Goal: Navigation & Orientation: Find specific page/section

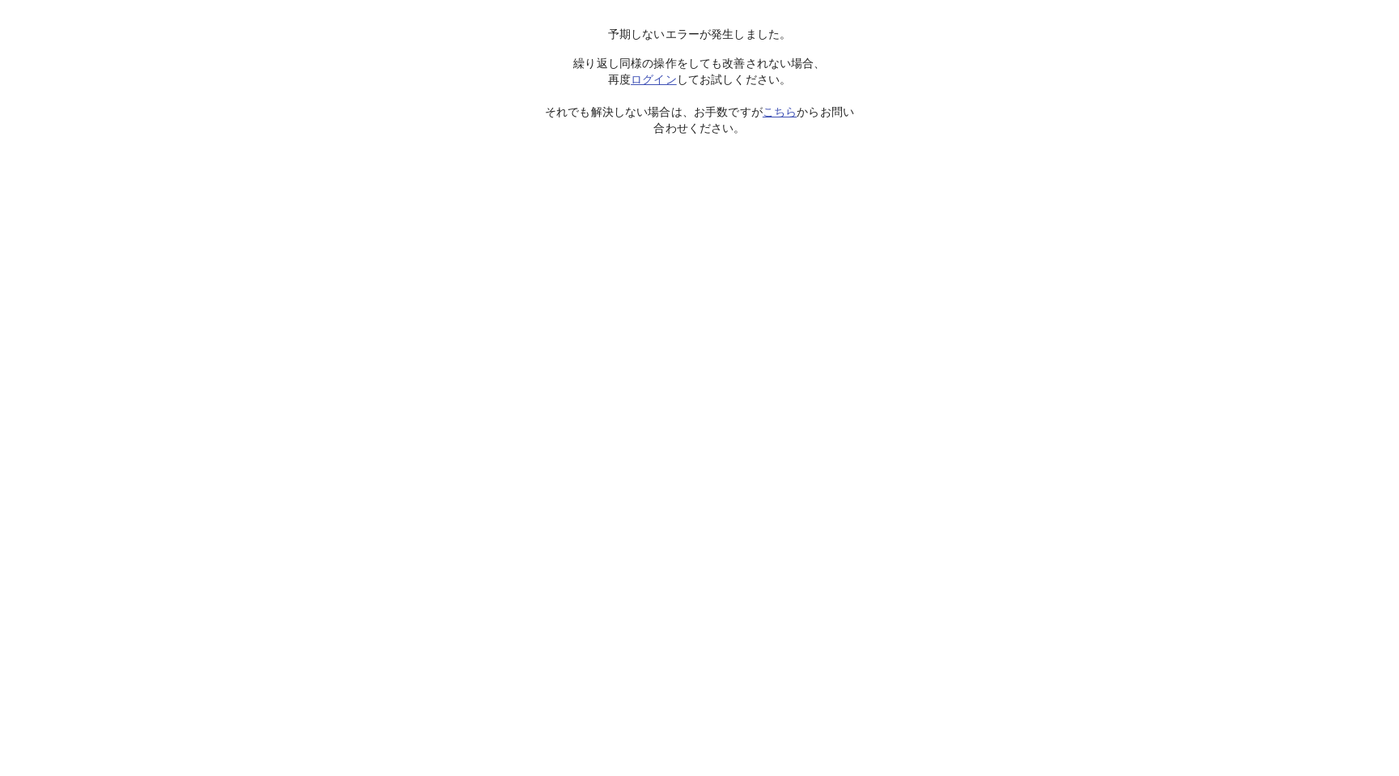
click at [644, 79] on link "ログイン" at bounding box center [654, 79] width 46 height 13
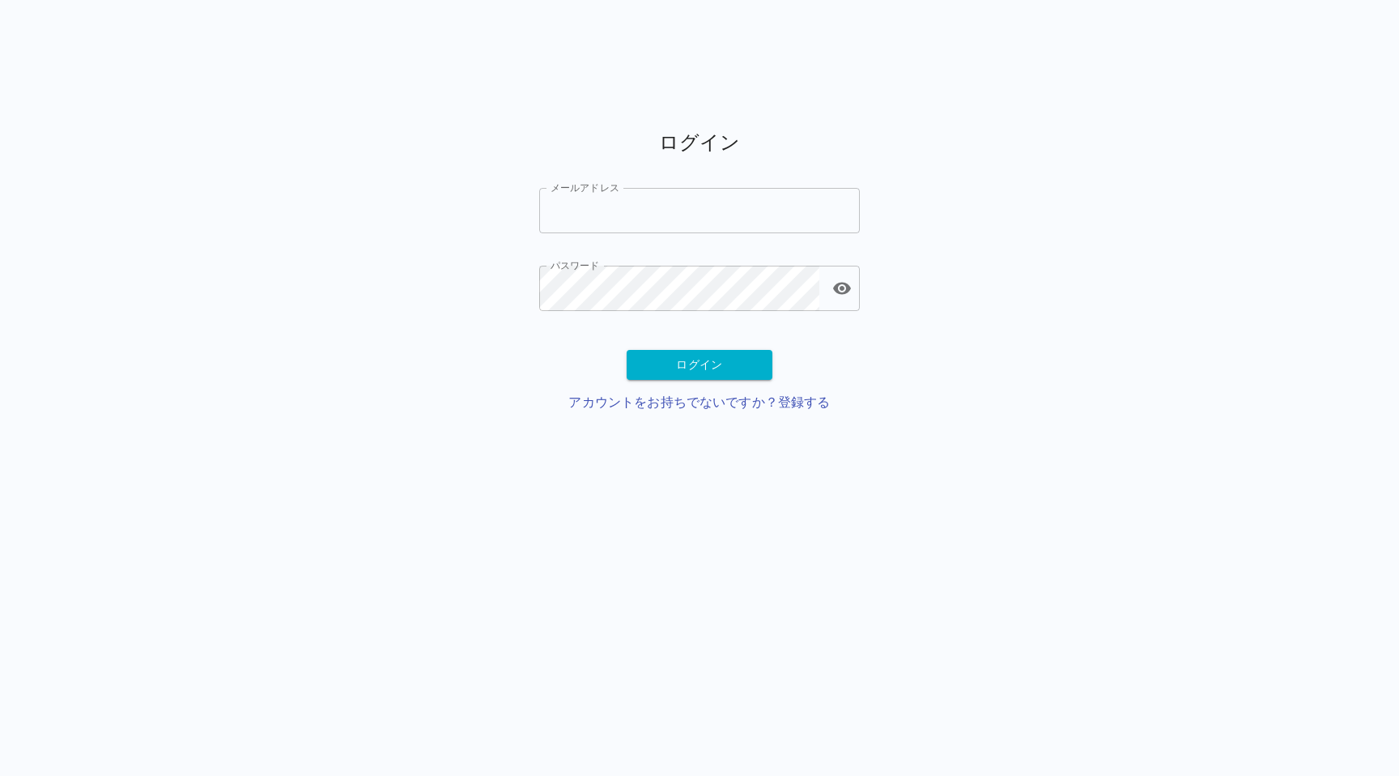
click at [636, 205] on input "メールアドレス" at bounding box center [699, 210] width 321 height 45
click at [581, 229] on input "メールアドレス" at bounding box center [699, 210] width 321 height 45
paste input "**********"
type input "**********"
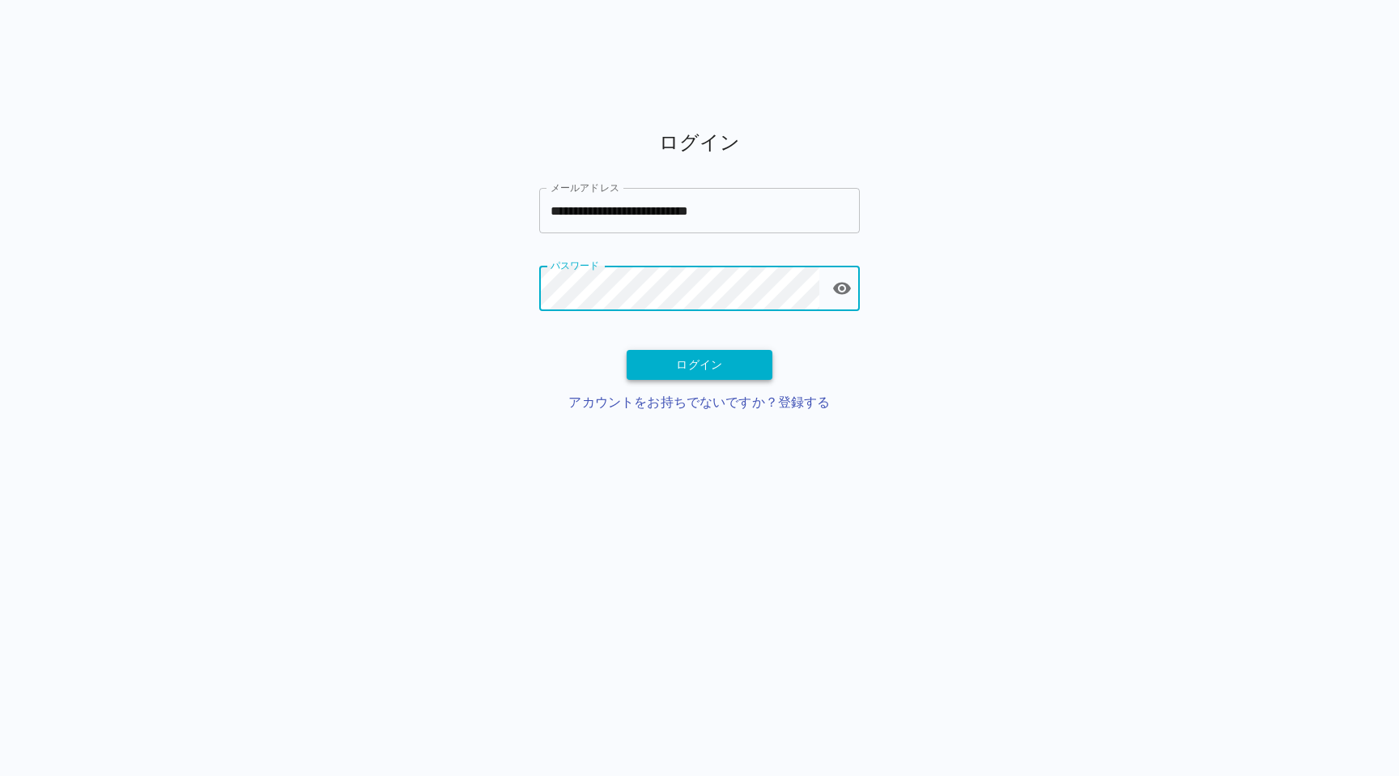
click at [667, 369] on button "ログイン" at bounding box center [700, 365] width 146 height 30
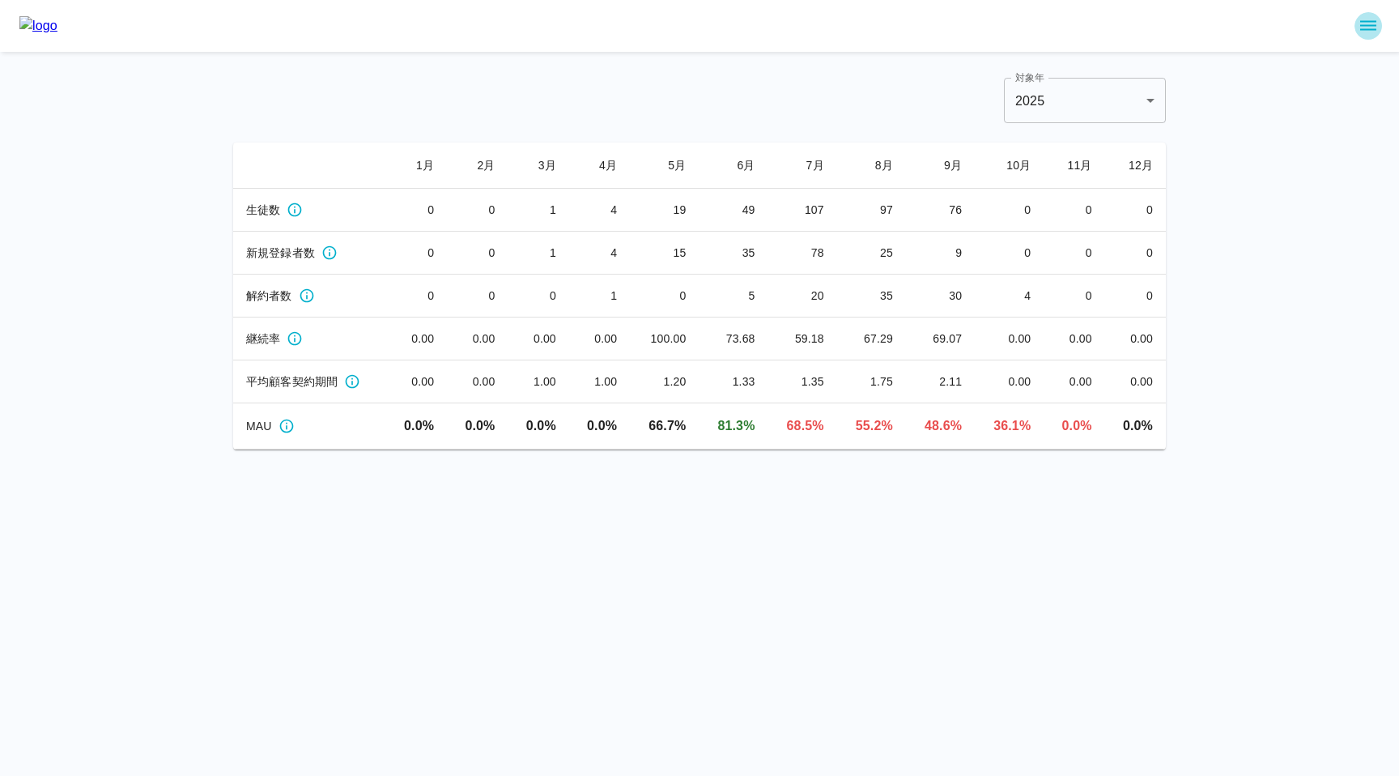
click at [1370, 22] on icon "sidemenu" at bounding box center [1368, 26] width 16 height 10
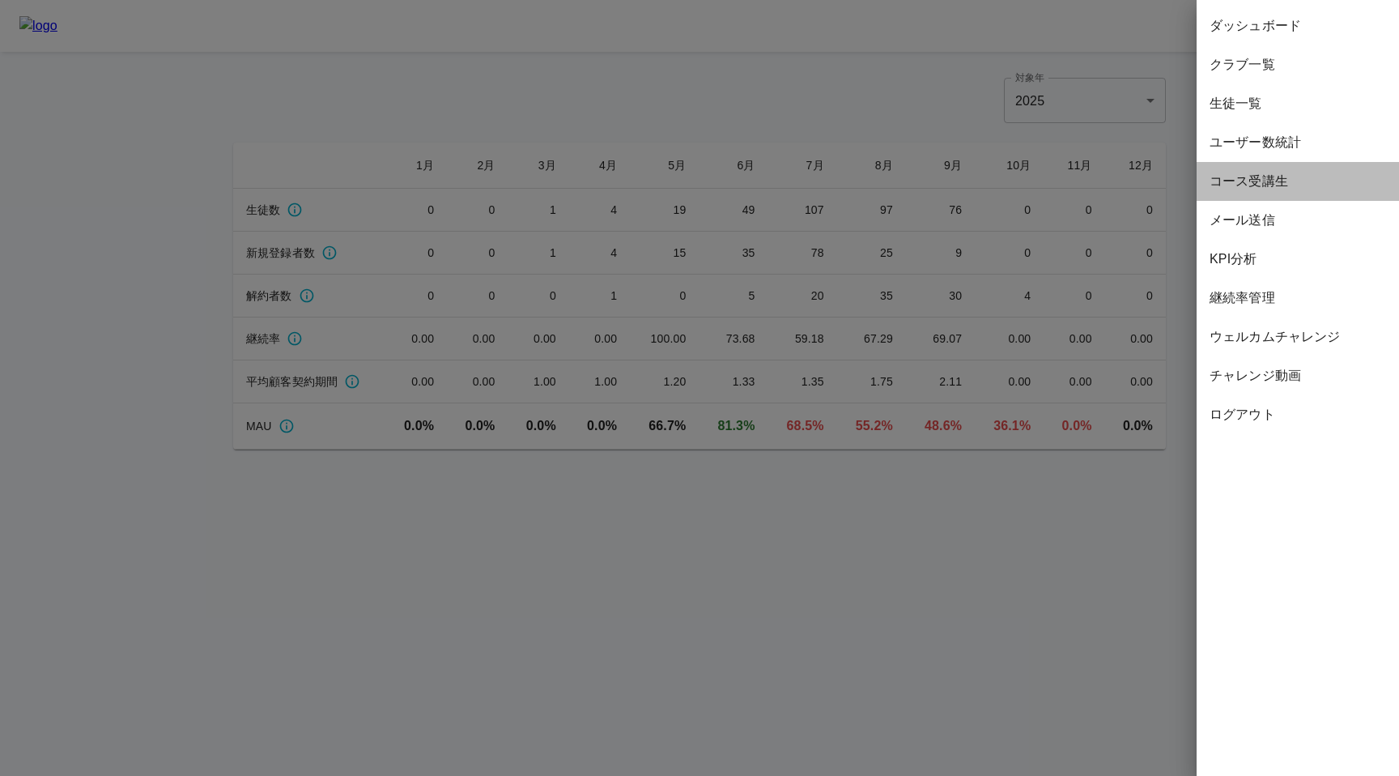
click at [1235, 189] on span "コース受講生" at bounding box center [1298, 181] width 176 height 19
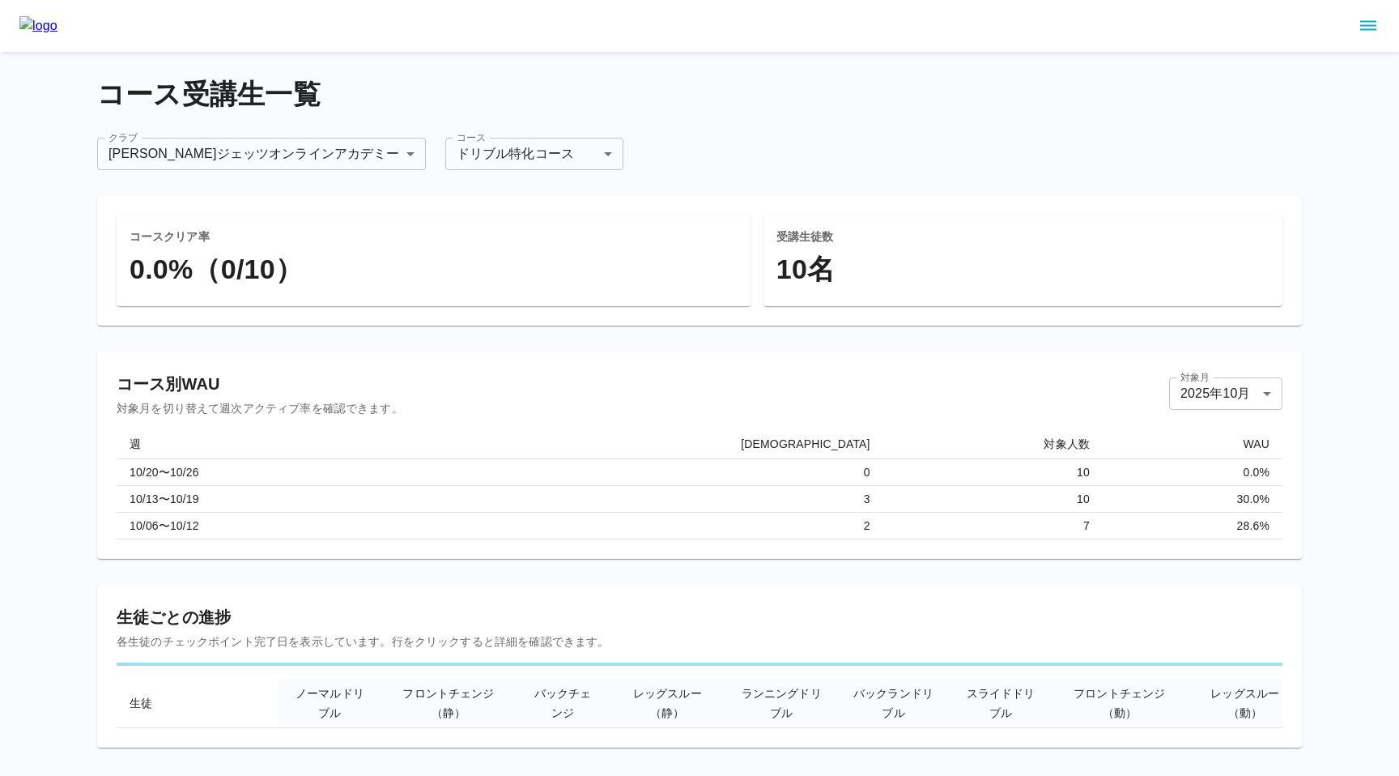
scroll to position [23, 0]
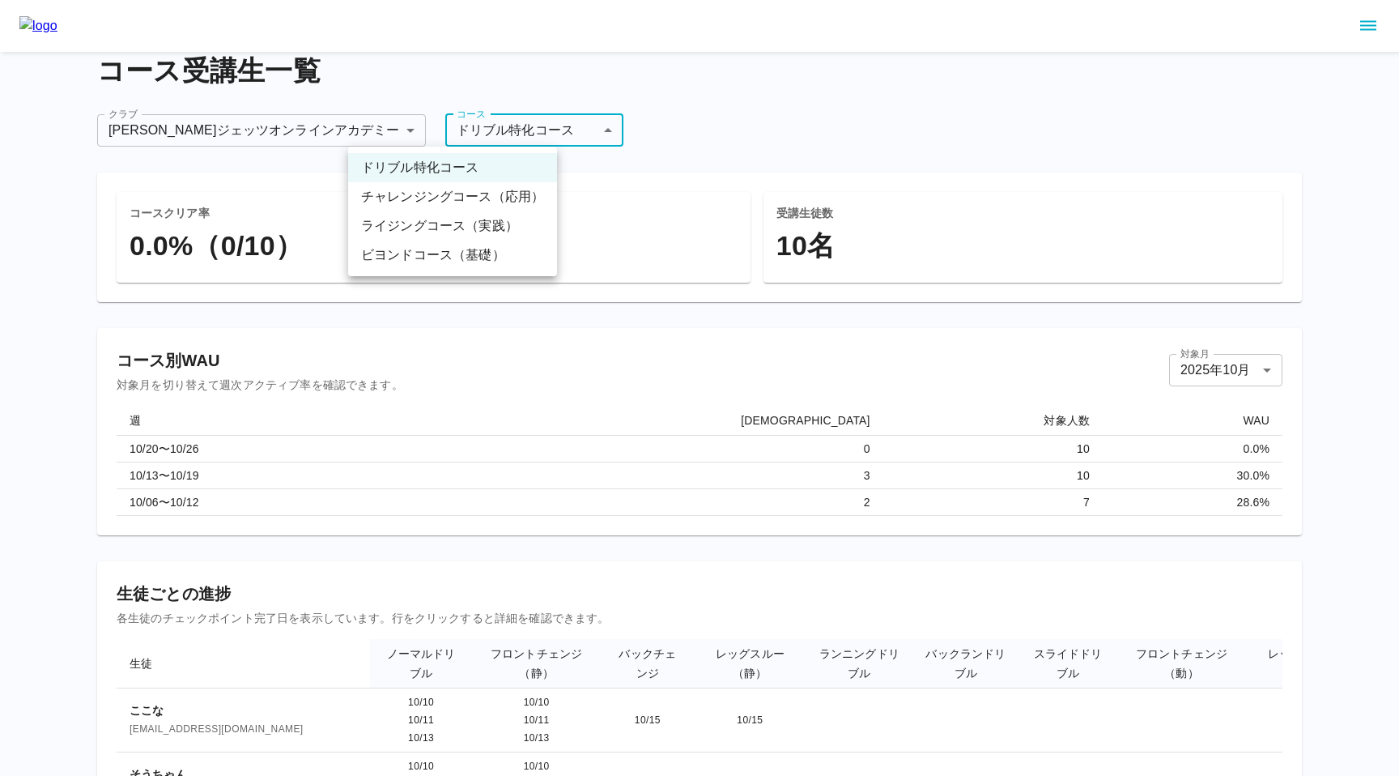
click at [452, 128] on body "**********" at bounding box center [699, 538] width 1399 height 1122
click at [417, 256] on li "ビヨンドコース（基礎）" at bounding box center [452, 254] width 209 height 29
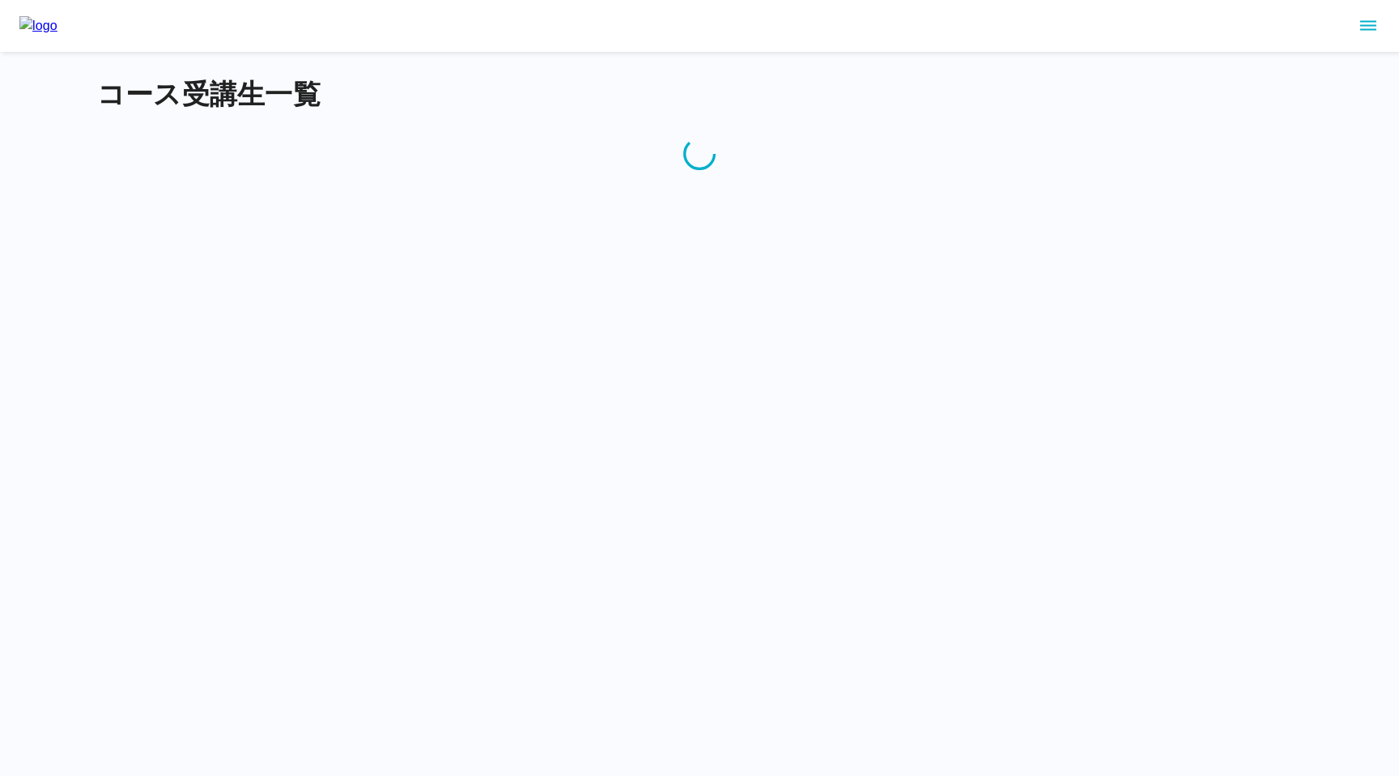
click at [277, 100] on h4 "コース受講生一覧" at bounding box center [699, 95] width 1205 height 34
click at [768, 89] on h4 "コース受講生一覧" at bounding box center [699, 95] width 1205 height 34
click at [1371, 23] on icon "sidemenu" at bounding box center [1367, 25] width 19 height 19
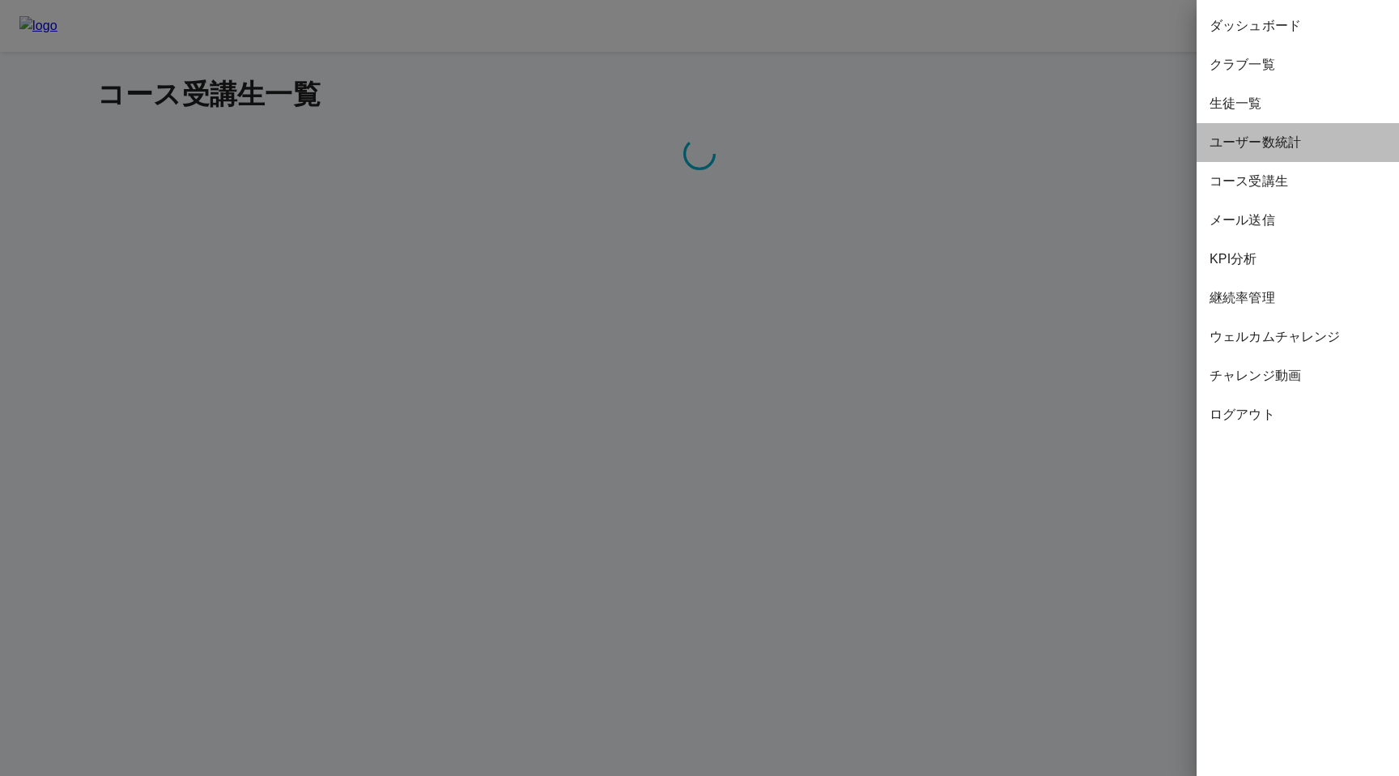
click at [1270, 141] on span "ユーザー数統計" at bounding box center [1298, 142] width 176 height 19
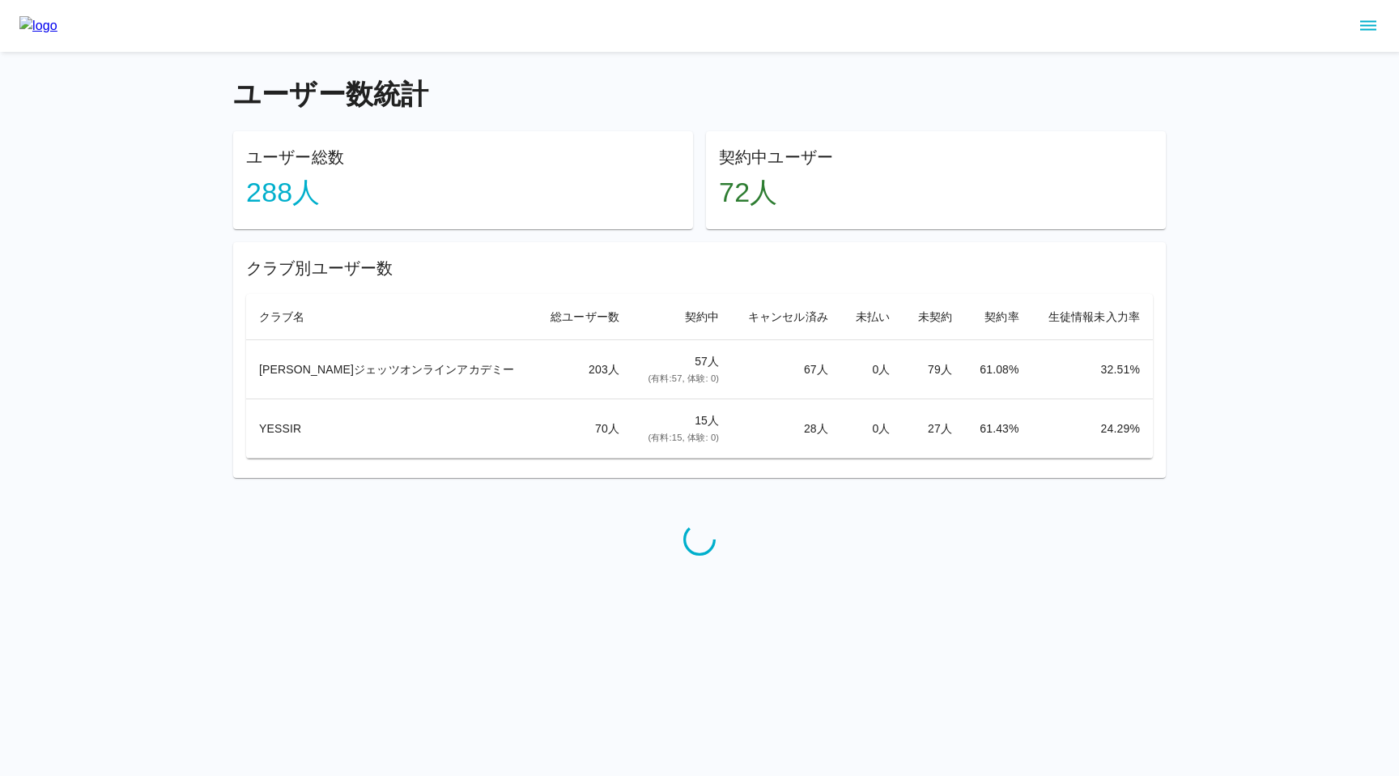
click at [1371, 29] on icon "sidemenu" at bounding box center [1368, 26] width 16 height 10
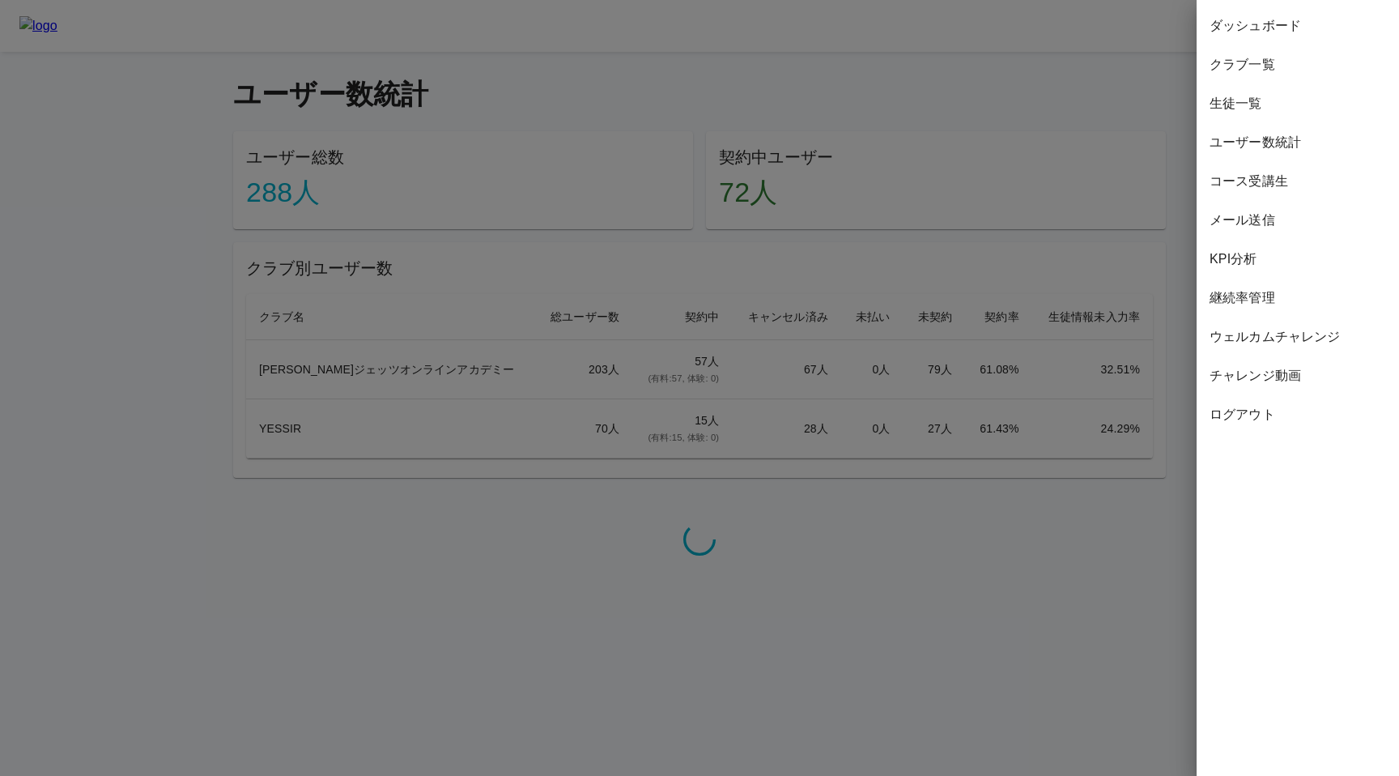
click at [1236, 300] on span "継続率管理" at bounding box center [1298, 297] width 176 height 19
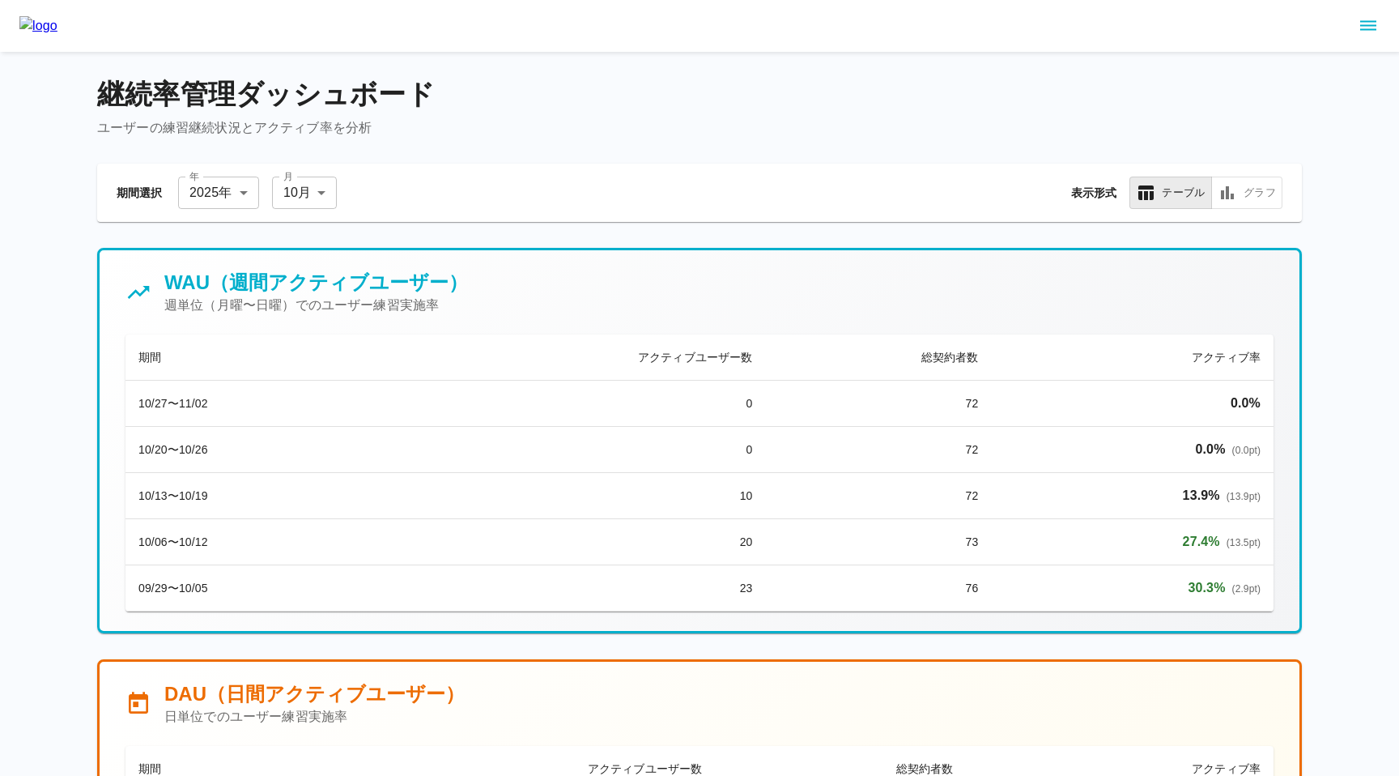
click at [1363, 29] on icon "sidemenu" at bounding box center [1368, 26] width 16 height 10
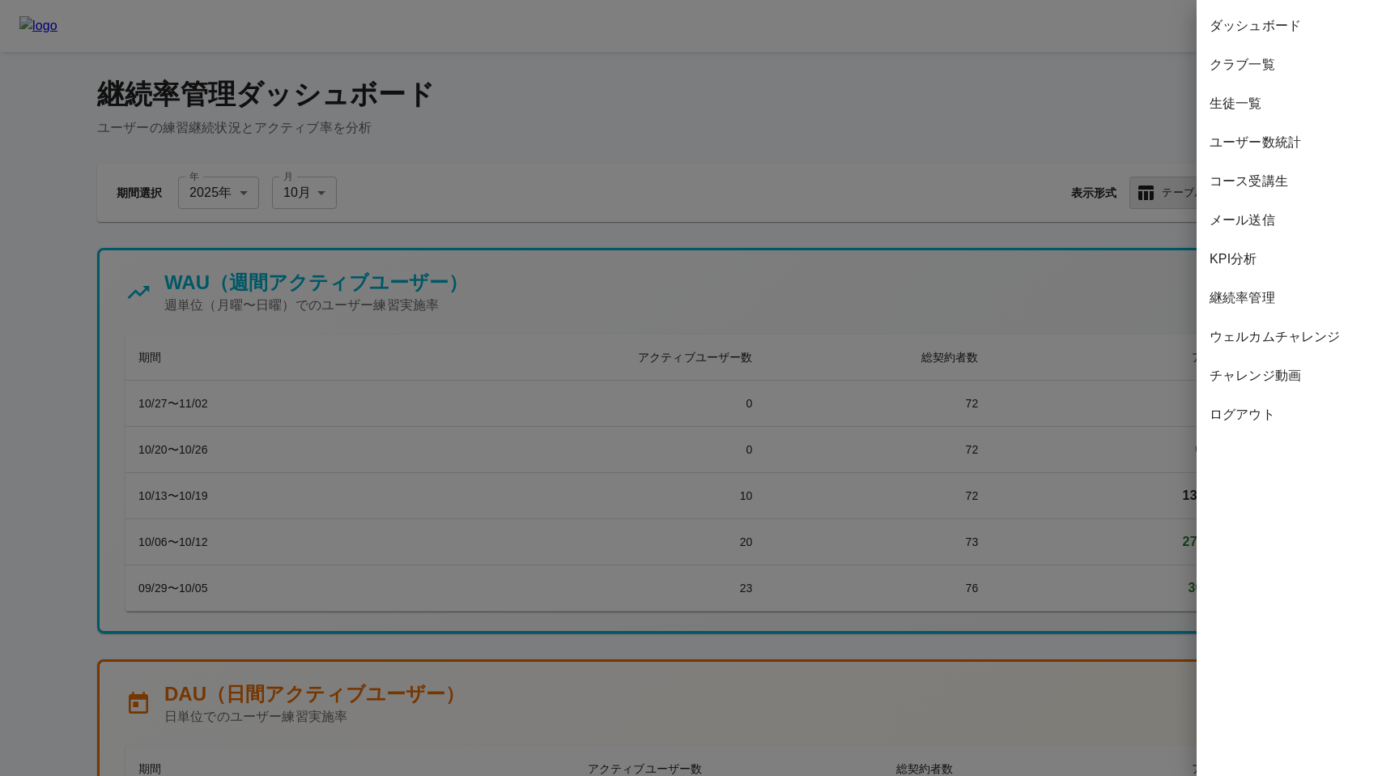
click at [416, 202] on div at bounding box center [699, 388] width 1399 height 776
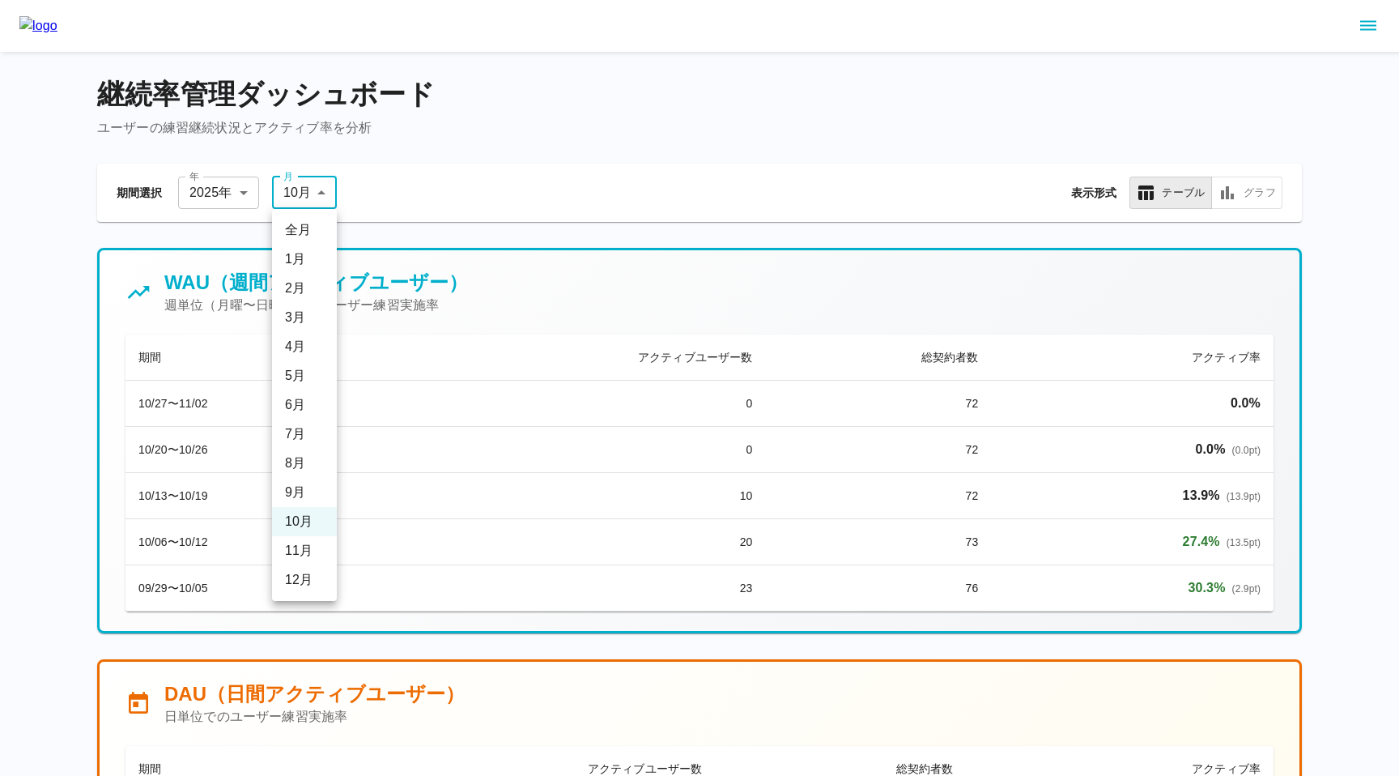
click at [610, 204] on div at bounding box center [699, 388] width 1399 height 776
